Goal: Information Seeking & Learning: Learn about a topic

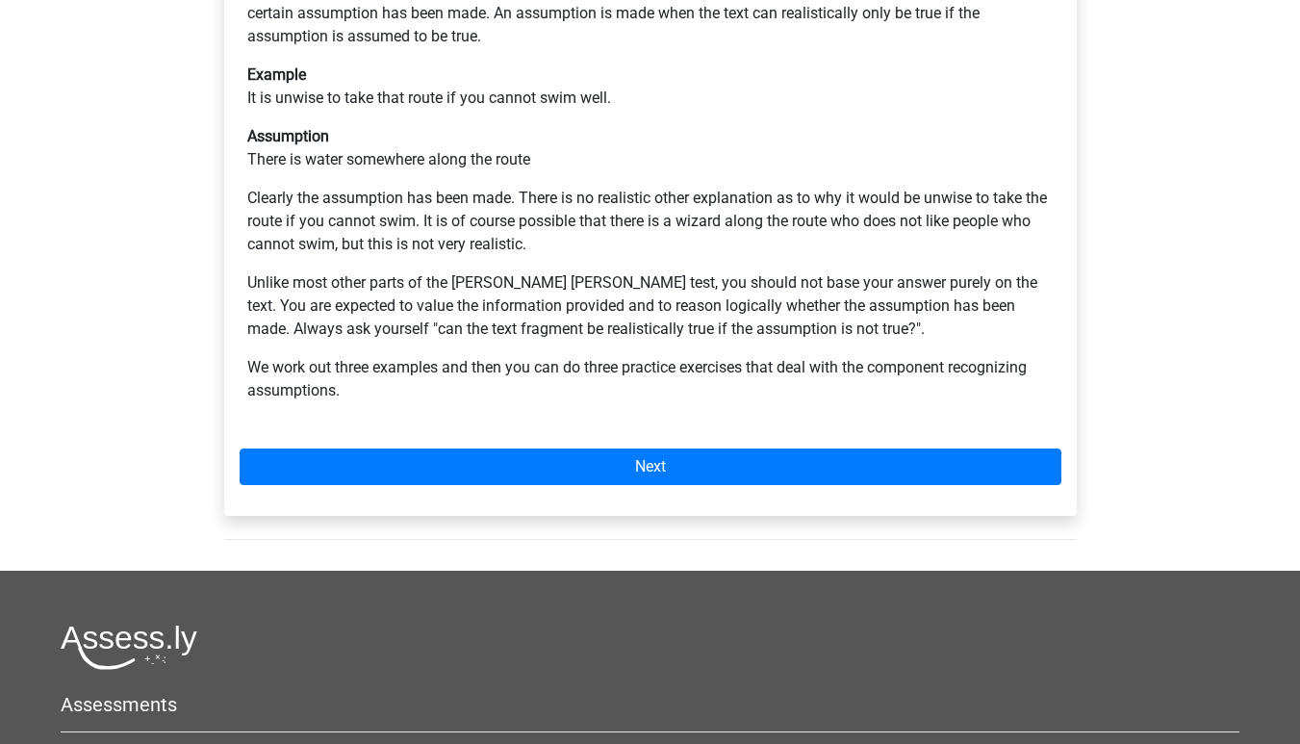
scroll to position [511, 0]
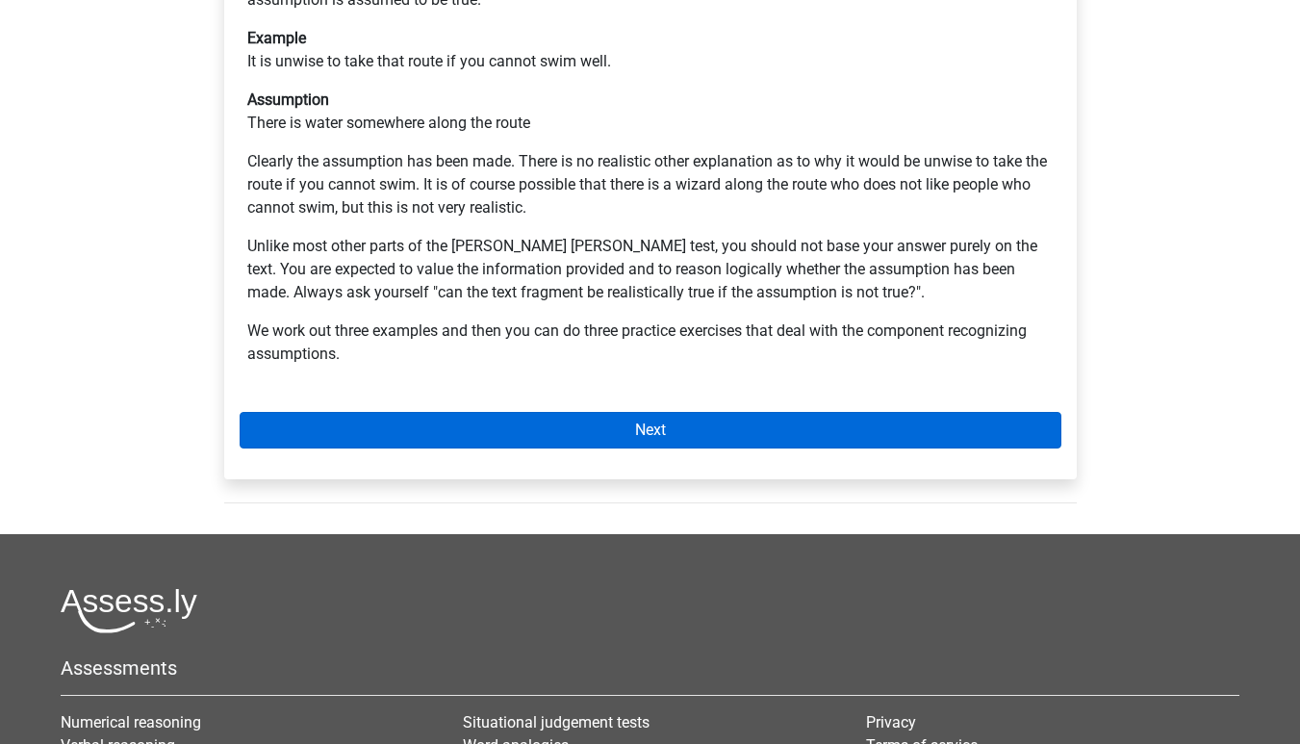
click at [629, 412] on link "Next" at bounding box center [651, 430] width 822 height 37
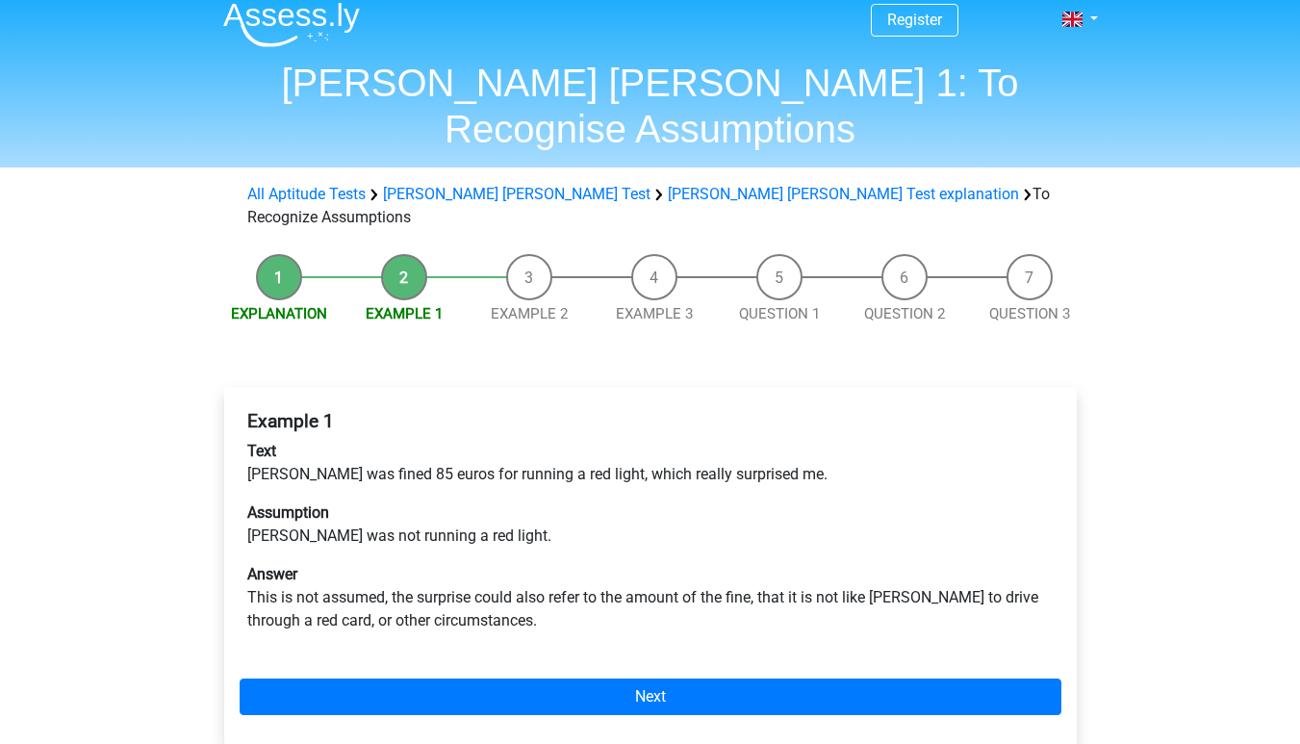
scroll to position [16, 0]
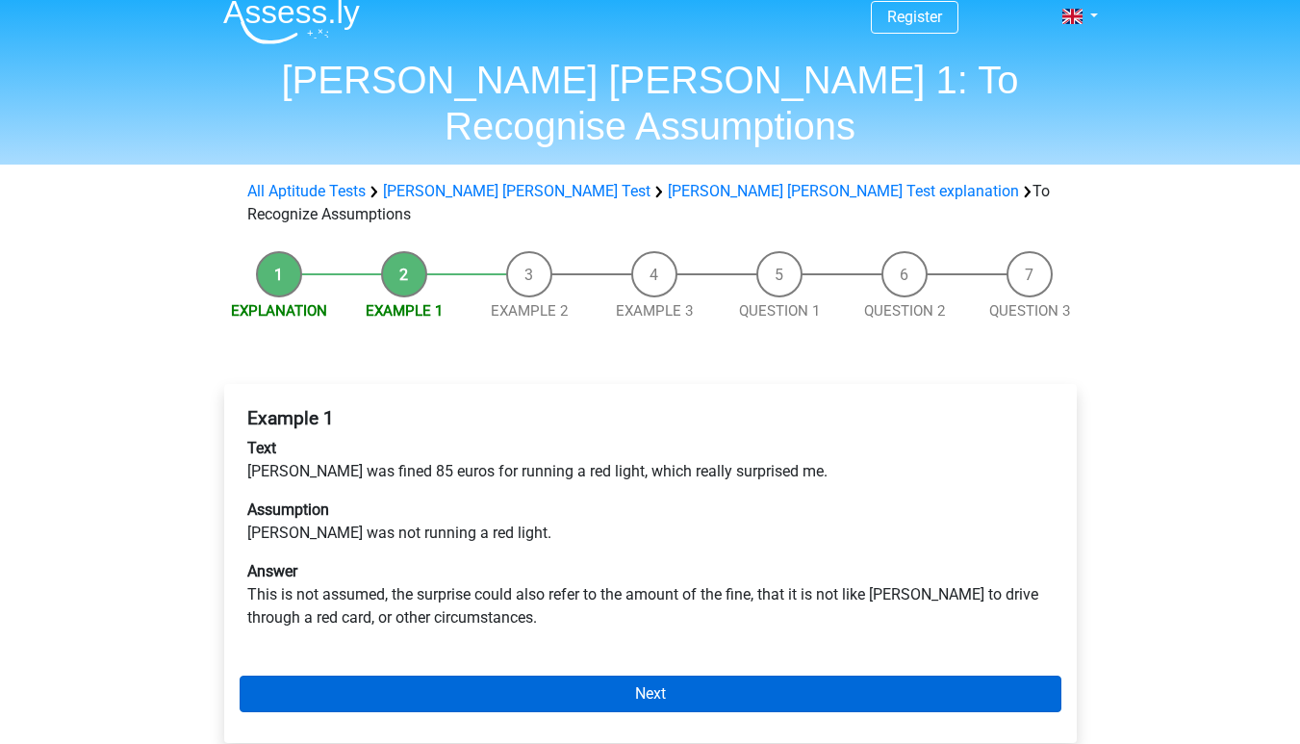
click at [591, 675] on link "Next" at bounding box center [651, 693] width 822 height 37
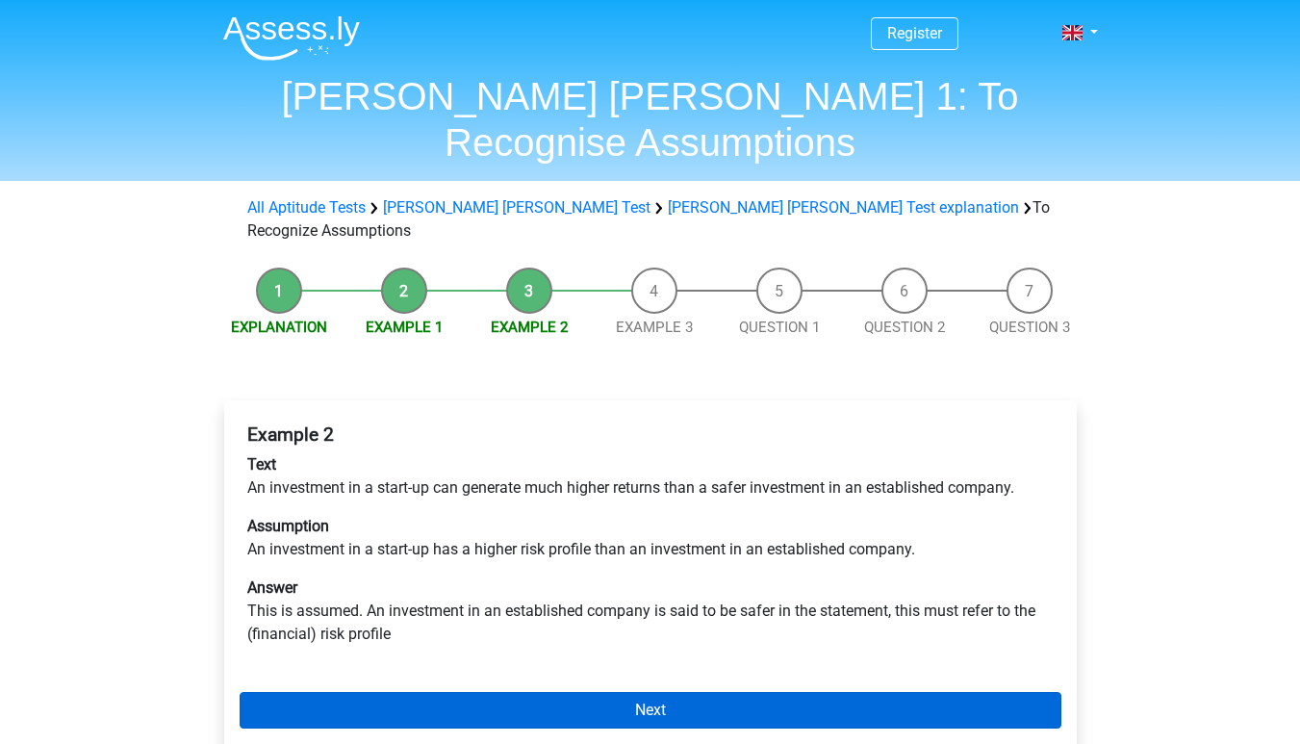
click at [603, 692] on link "Next" at bounding box center [651, 710] width 822 height 37
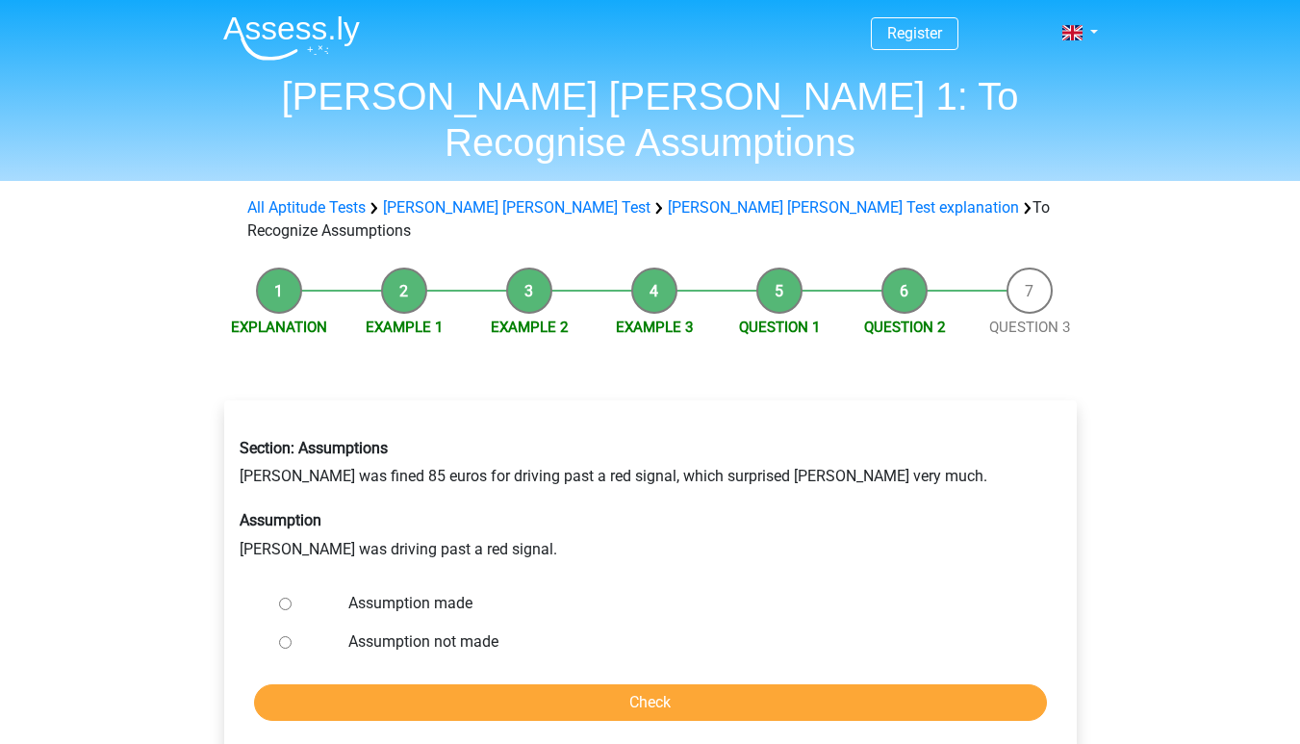
click at [285, 597] on input "Assumption made" at bounding box center [285, 603] width 13 height 13
radio input "true"
click at [284, 636] on input "Assumption not made" at bounding box center [285, 642] width 13 height 13
radio input "true"
click at [345, 684] on input "Check" at bounding box center [650, 702] width 793 height 37
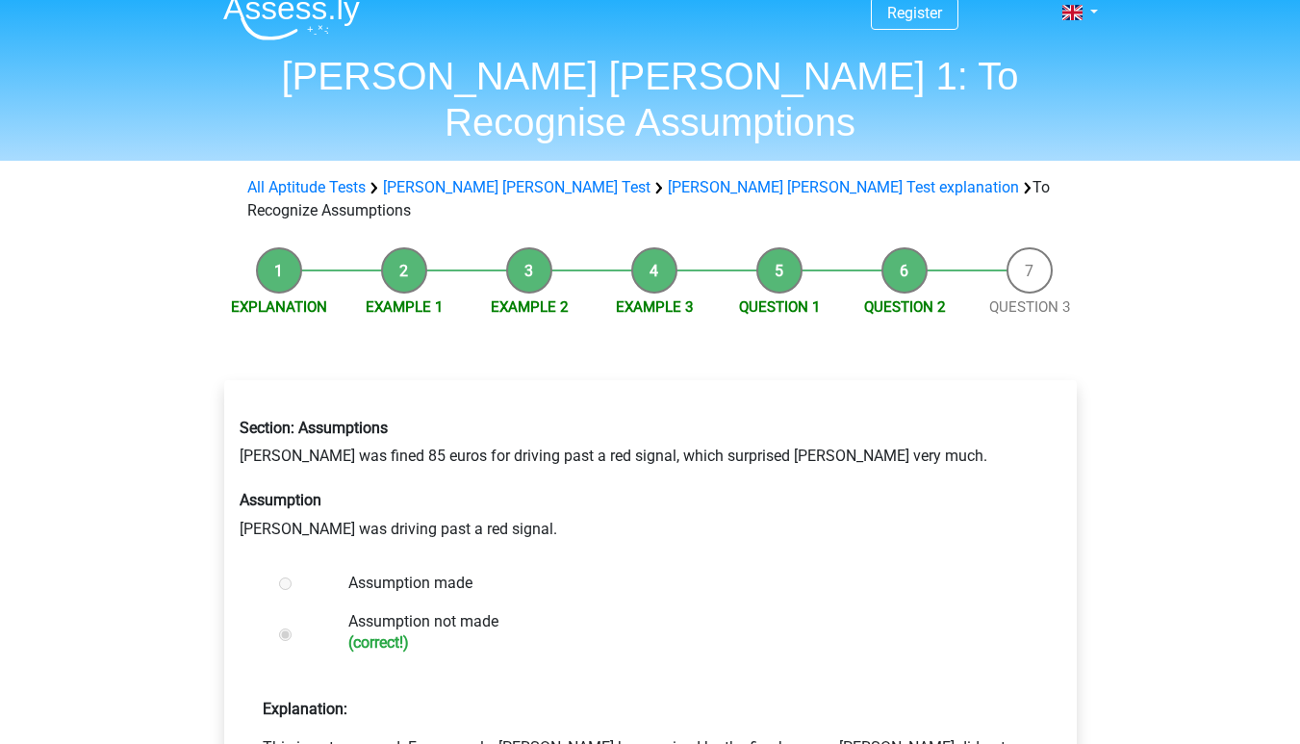
scroll to position [22, 0]
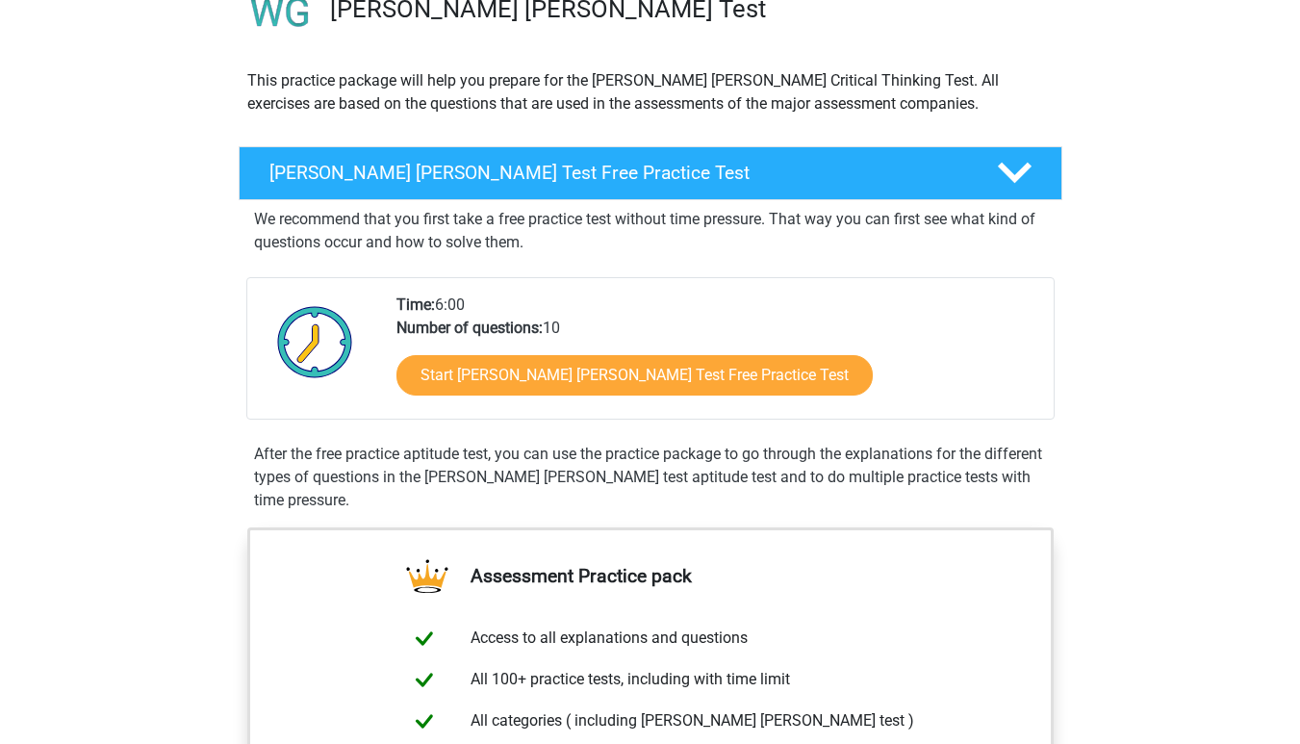
scroll to position [168, 0]
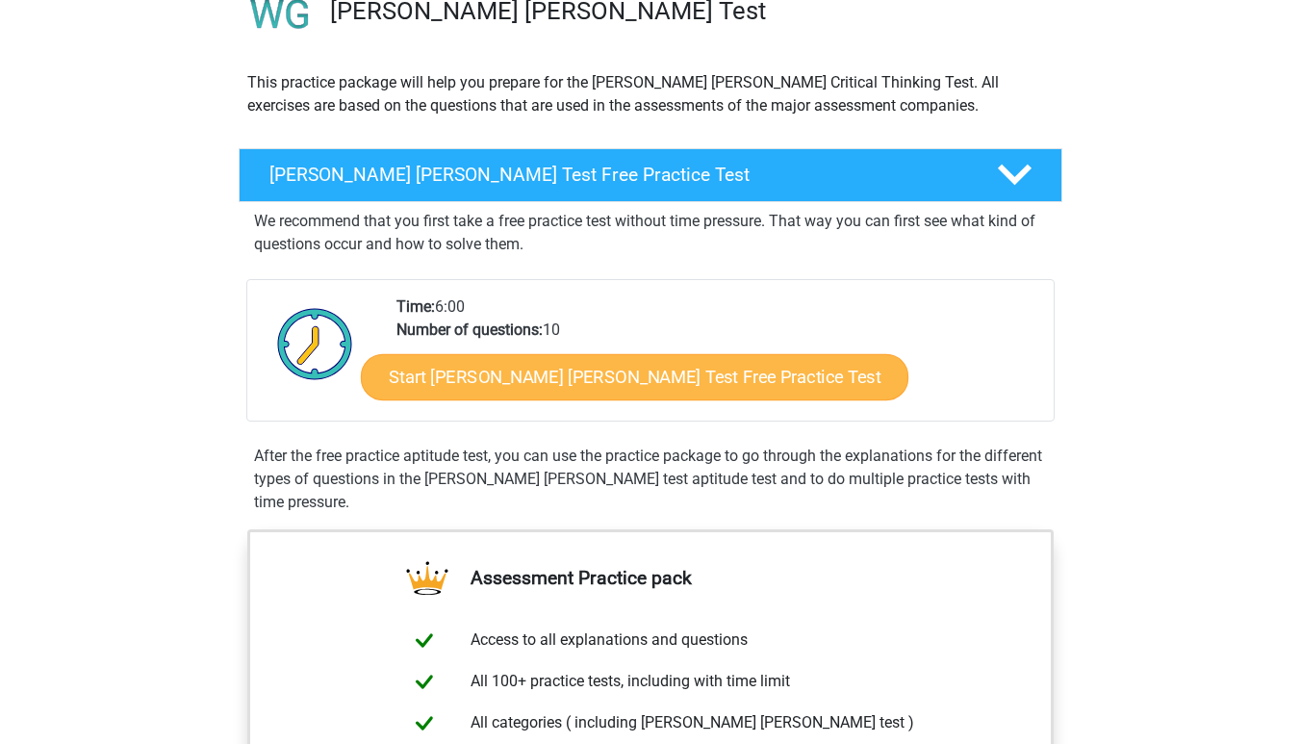
click at [594, 365] on link "Start [PERSON_NAME] [PERSON_NAME] Test Free Practice Test" at bounding box center [634, 377] width 547 height 46
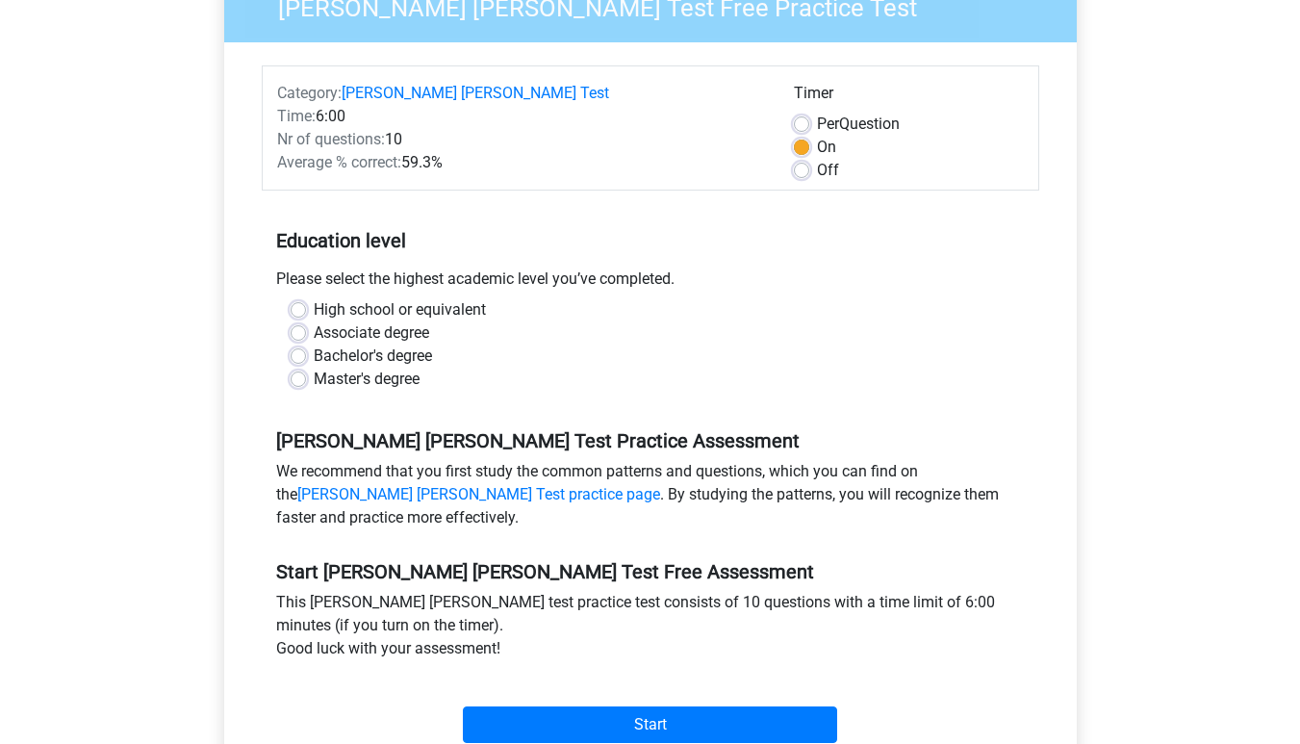
scroll to position [213, 0]
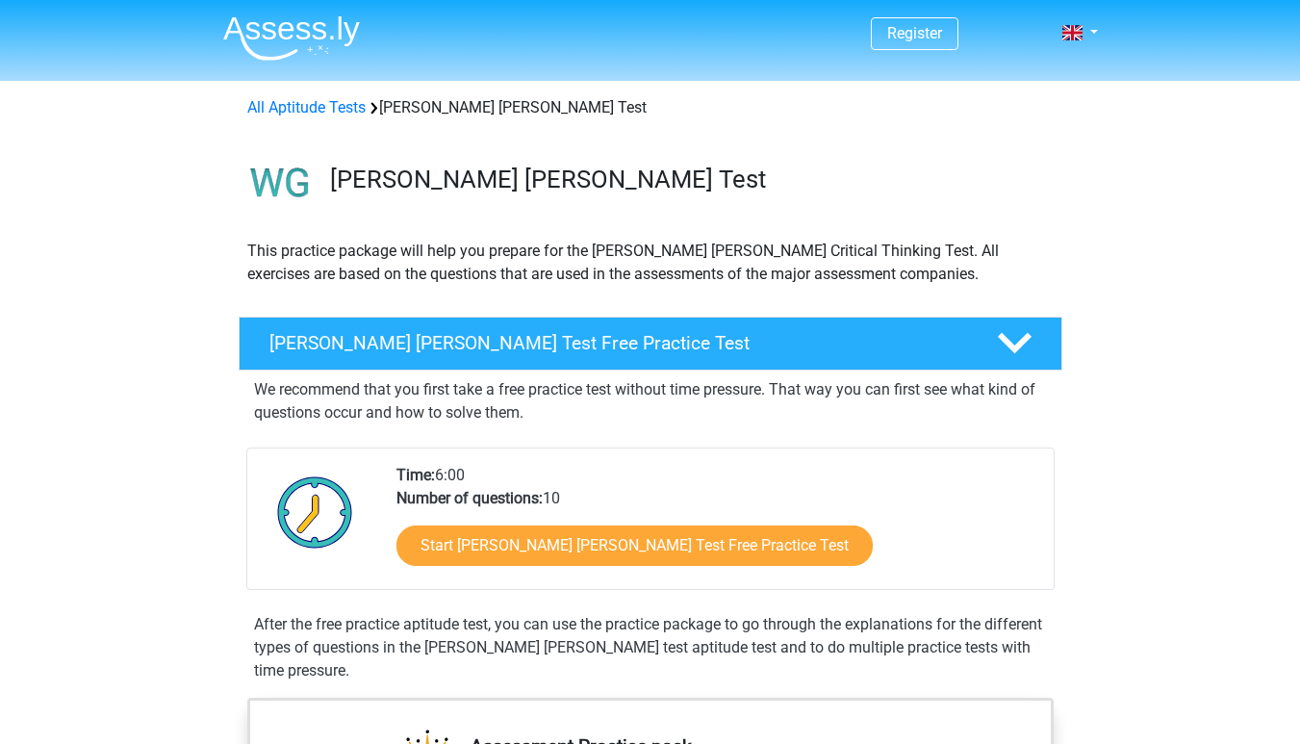
scroll to position [168, 0]
